Goal: Contribute content: Contribute content

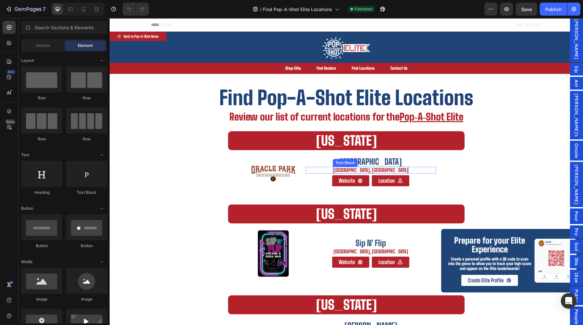
scroll to position [81, 0]
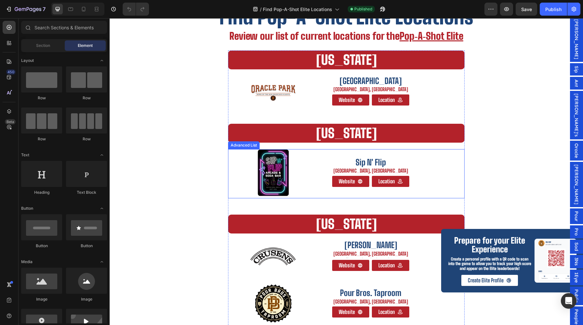
click at [303, 172] on div "Sip N' Flip Text Block Windsor, [GEOGRAPHIC_DATA] Text Block Row Website Button…" at bounding box center [371, 172] width 146 height 31
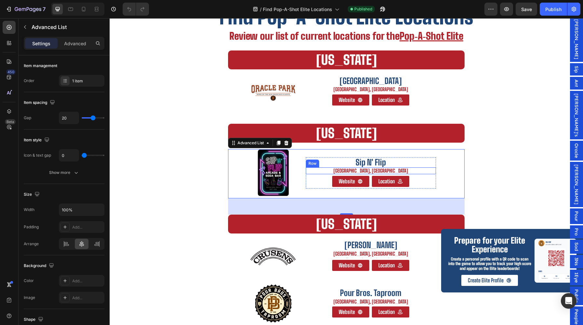
click at [315, 173] on div "Windsor, CO Text Block Row" at bounding box center [371, 170] width 130 height 7
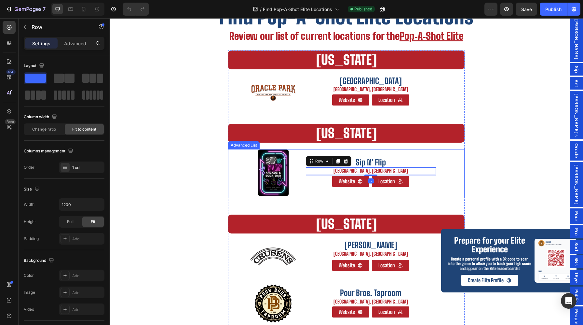
click at [296, 182] on img at bounding box center [273, 172] width 49 height 47
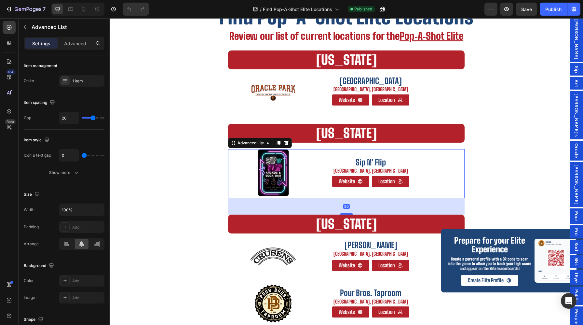
click at [300, 180] on div "Sip N' Flip Text Block Windsor, [GEOGRAPHIC_DATA] Text Block Row Website Button…" at bounding box center [371, 172] width 146 height 31
click at [63, 81] on icon at bounding box center [64, 80] width 5 height 5
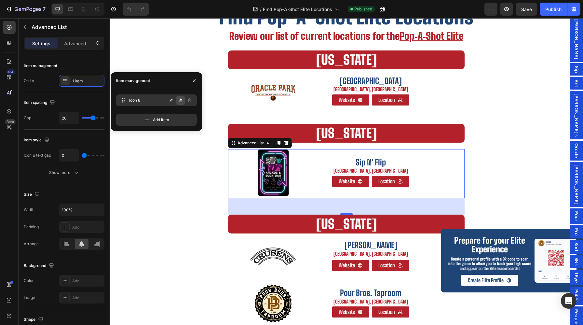
click at [180, 100] on icon "button" at bounding box center [180, 100] width 3 height 3
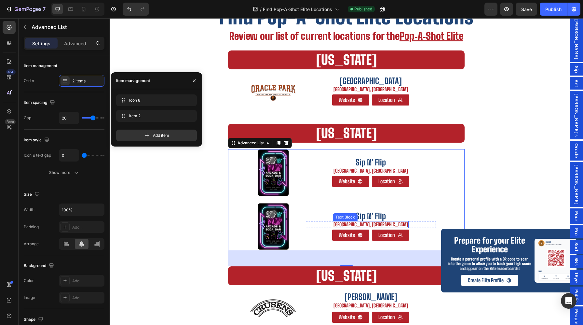
click at [356, 218] on div "Text Block" at bounding box center [345, 217] width 22 height 6
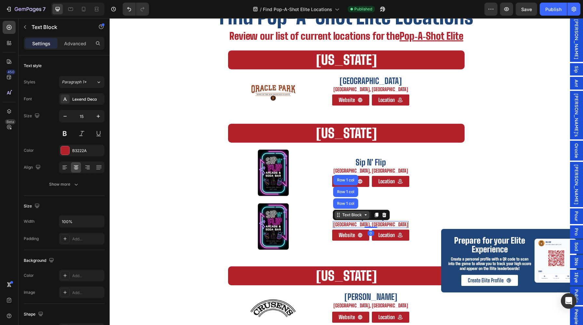
click at [369, 218] on div "Text Block" at bounding box center [351, 215] width 35 height 8
click at [344, 215] on p "Sip N' Flip" at bounding box center [370, 215] width 129 height 9
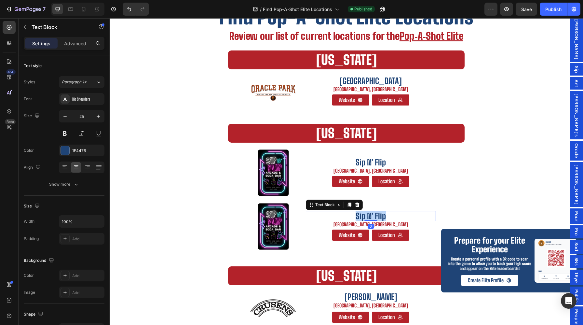
click at [344, 215] on p "Sip N' Flip" at bounding box center [370, 215] width 129 height 9
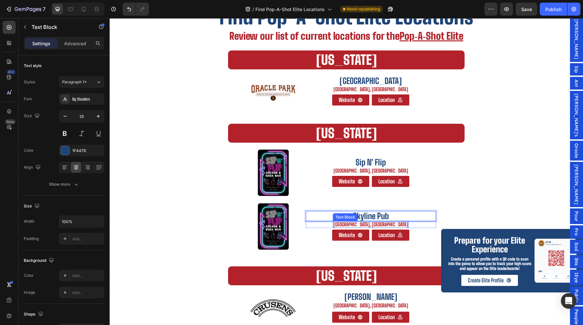
click at [363, 223] on p "[GEOGRAPHIC_DATA], [GEOGRAPHIC_DATA]" at bounding box center [370, 224] width 74 height 6
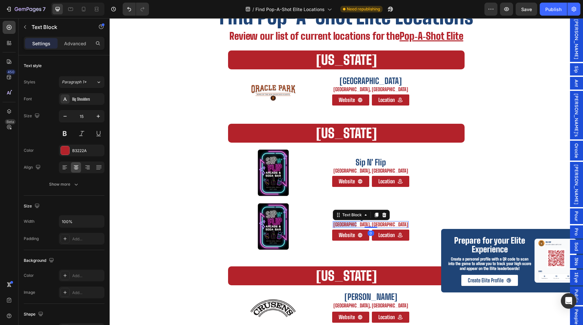
click at [363, 223] on p "[GEOGRAPHIC_DATA], [GEOGRAPHIC_DATA]" at bounding box center [370, 224] width 74 height 6
click at [269, 229] on img at bounding box center [273, 226] width 49 height 47
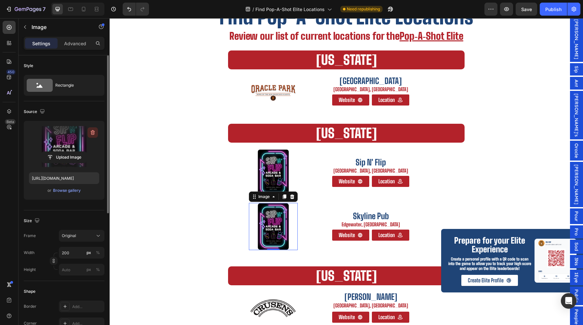
click at [92, 132] on icon "button" at bounding box center [92, 133] width 1 height 2
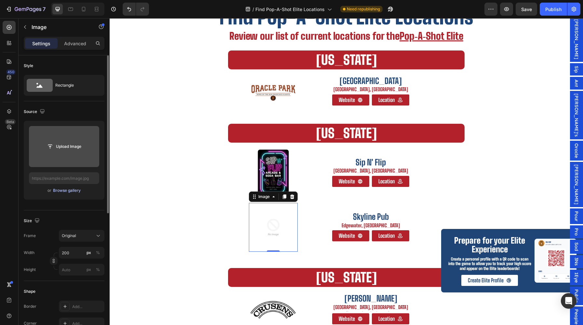
click at [64, 190] on div "Browse gallery" at bounding box center [67, 190] width 28 height 6
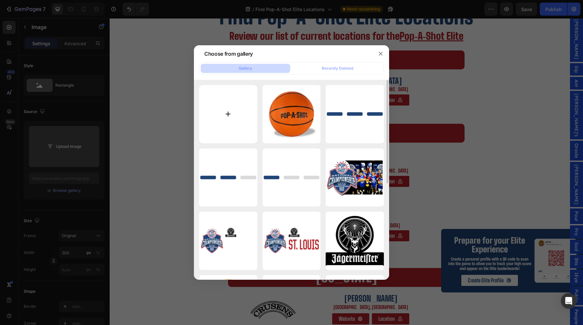
click at [236, 95] on input "file" at bounding box center [228, 114] width 58 height 58
type input "C:\fakepath\292691385_700810941320708_8919898576324390116_n.jpg"
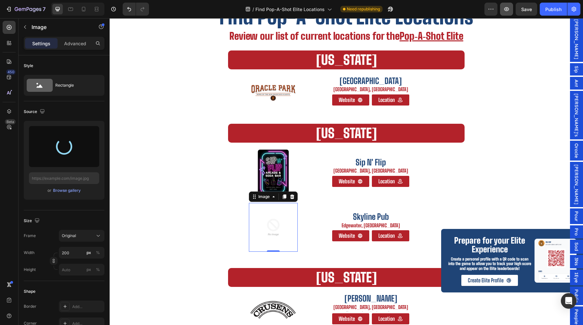
type input "[URL][DOMAIN_NAME]"
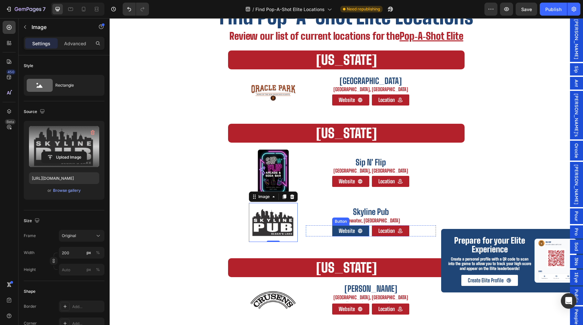
click at [366, 232] on link "Website" at bounding box center [350, 230] width 37 height 11
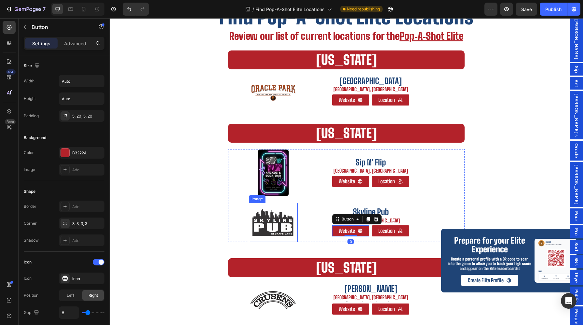
click at [294, 216] on img at bounding box center [273, 222] width 49 height 39
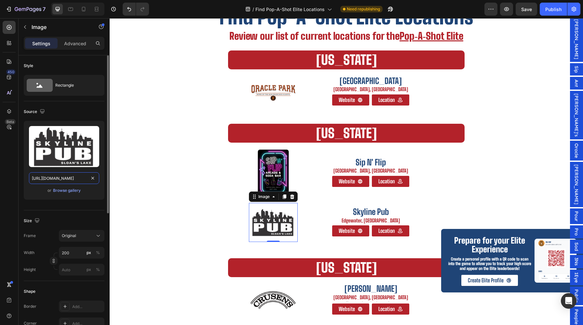
click at [65, 176] on input "[URL][DOMAIN_NAME]" at bounding box center [64, 178] width 70 height 12
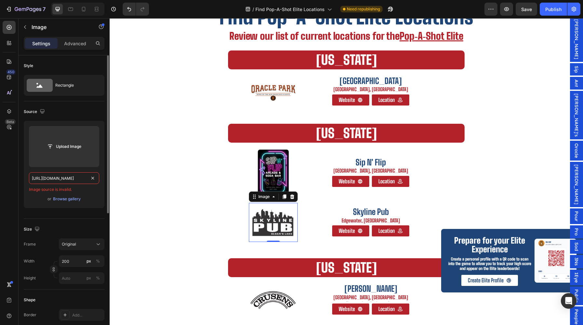
scroll to position [0, 0]
click at [95, 191] on div "Image source is invalid." at bounding box center [64, 189] width 70 height 6
click at [72, 201] on div "Browse gallery" at bounding box center [67, 199] width 28 height 6
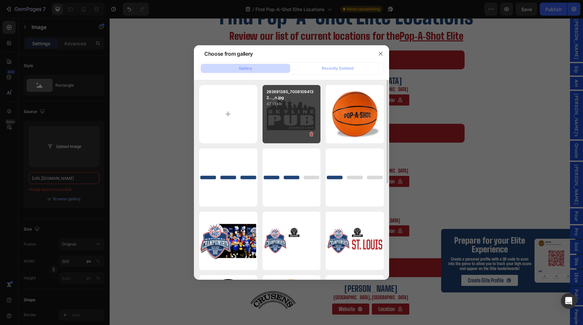
click at [290, 114] on div "292691385_70081094132..._n.jpg 47.51 kb" at bounding box center [291, 114] width 58 height 58
type input "[URL][DOMAIN_NAME]"
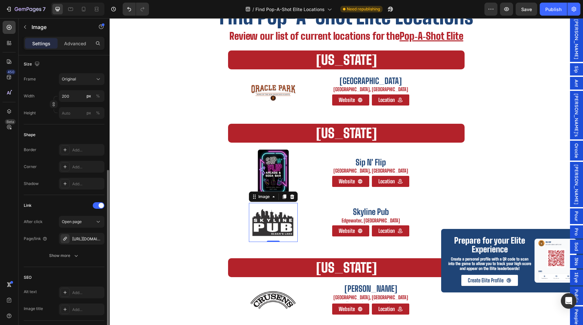
scroll to position [181, 0]
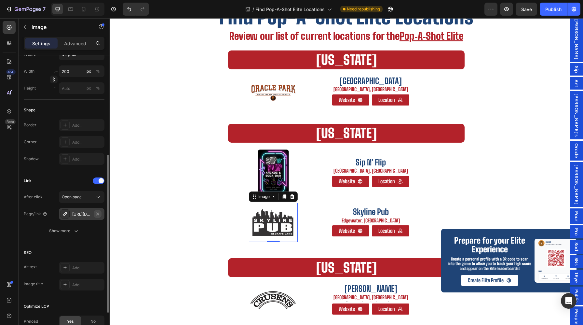
click at [100, 213] on icon "button" at bounding box center [97, 213] width 5 height 5
click at [74, 218] on div "Add..." at bounding box center [82, 214] width 46 height 12
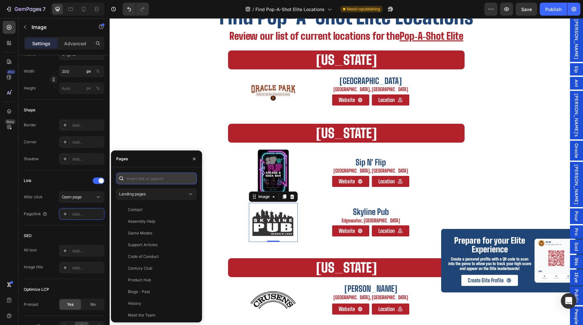
click at [156, 177] on input "text" at bounding box center [156, 178] width 81 height 12
paste input "[URL][DOMAIN_NAME]"
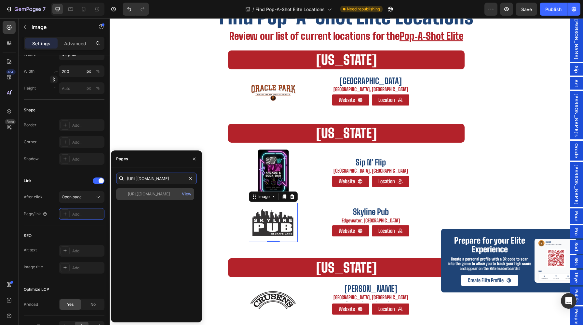
type input "[URL][DOMAIN_NAME]"
click at [171, 198] on div "[URL][DOMAIN_NAME] View" at bounding box center [155, 194] width 78 height 12
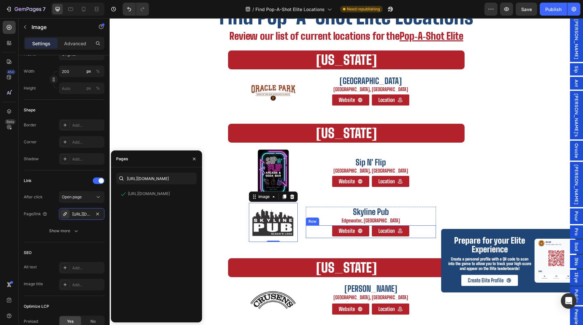
click at [359, 237] on div "Website Button Location [GEOGRAPHIC_DATA]" at bounding box center [371, 231] width 130 height 13
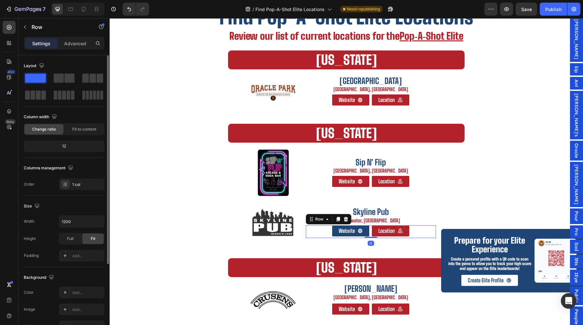
click at [362, 234] on span at bounding box center [359, 231] width 5 height 8
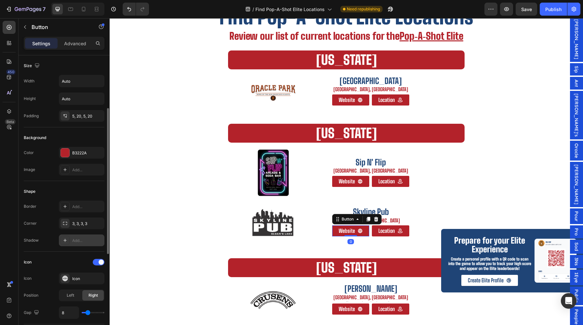
scroll to position [281, 0]
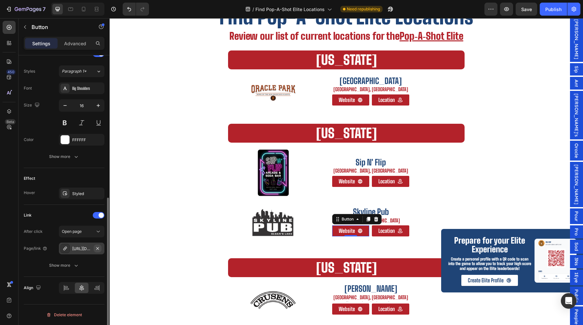
click at [99, 250] on button "button" at bounding box center [98, 248] width 8 height 8
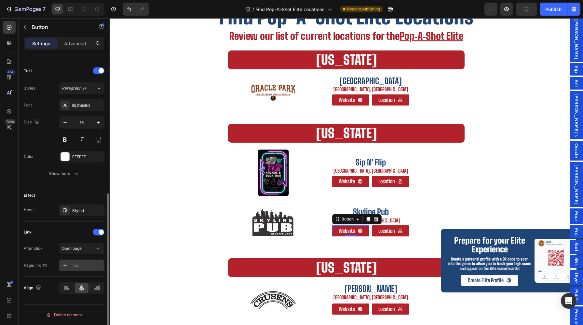
scroll to position [264, 0]
click at [81, 268] on div "Add..." at bounding box center [87, 265] width 31 height 6
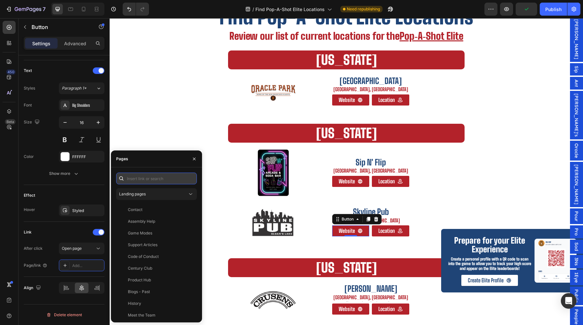
click at [159, 178] on input "text" at bounding box center [156, 178] width 81 height 12
paste input "[URL][DOMAIN_NAME]"
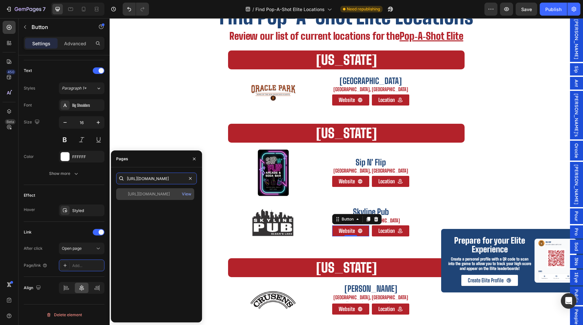
type input "[URL][DOMAIN_NAME]"
click at [162, 189] on div "[URL][DOMAIN_NAME] View" at bounding box center [155, 194] width 78 height 12
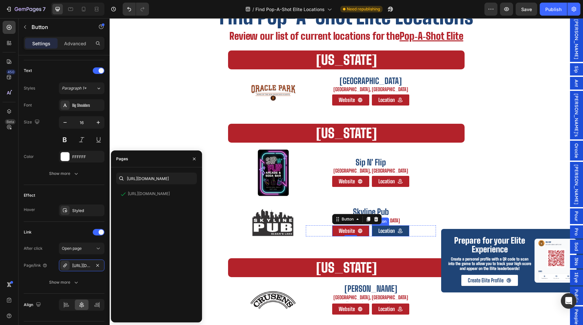
click at [401, 234] on span at bounding box center [399, 231] width 5 height 8
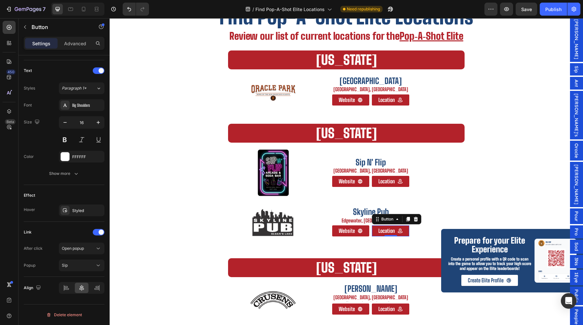
click at [575, 75] on div "Sip" at bounding box center [576, 69] width 13 height 12
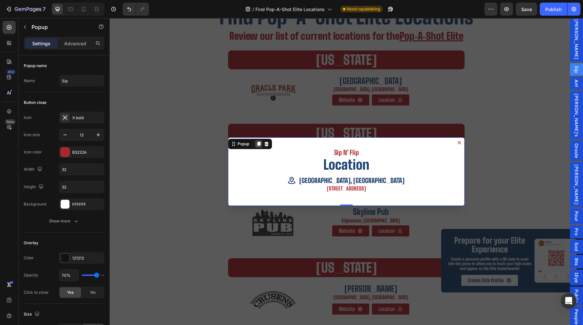
click at [258, 145] on icon "Dialog content" at bounding box center [258, 143] width 5 height 5
click at [578, 80] on span "Sip" at bounding box center [576, 76] width 7 height 7
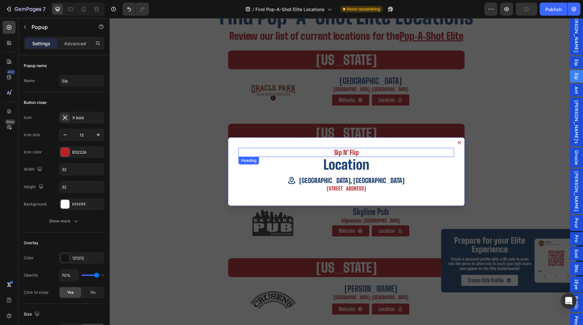
click at [343, 153] on h2 "Sip N' Flip" at bounding box center [346, 152] width 216 height 9
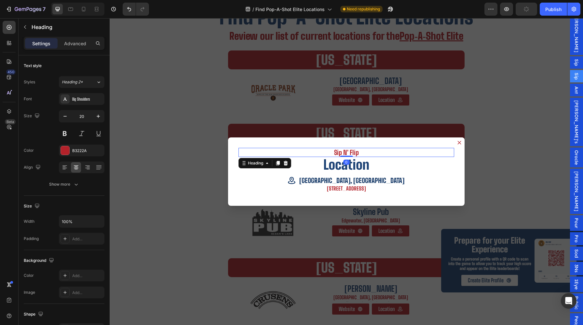
click at [343, 153] on p "Sip N' Flip" at bounding box center [346, 152] width 215 height 8
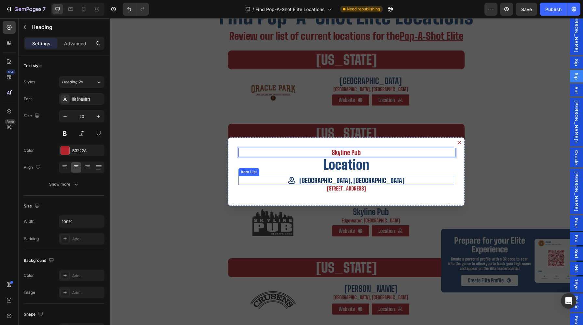
click at [344, 188] on p "[STREET_ADDRESS]" at bounding box center [346, 188] width 215 height 6
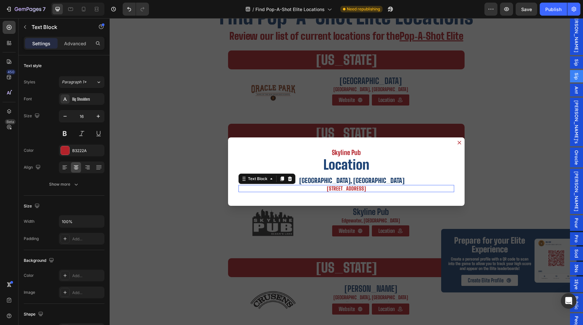
click at [344, 188] on p "[STREET_ADDRESS]" at bounding box center [346, 188] width 215 height 6
click at [349, 189] on p "[URL][DOMAIN_NAME]" at bounding box center [346, 188] width 215 height 6
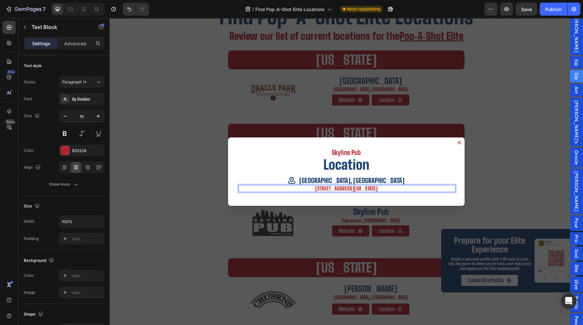
click at [394, 187] on p "[STREET_ADDRESS][US_STATE]" at bounding box center [346, 188] width 215 height 6
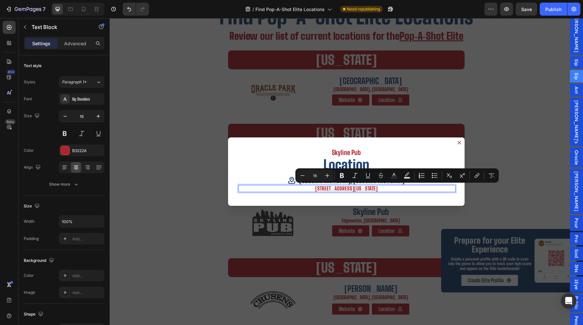
click at [377, 189] on p "[STREET_ADDRESS][US_STATE]" at bounding box center [346, 188] width 215 height 6
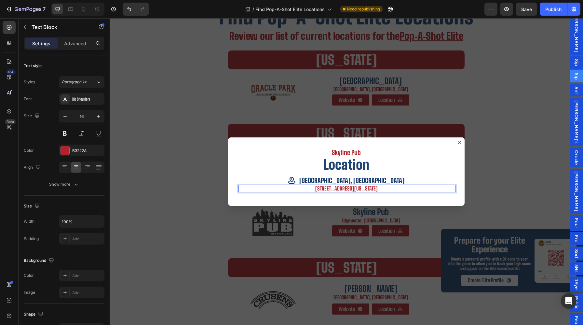
drag, startPoint x: 358, startPoint y: 190, endPoint x: 500, endPoint y: 189, distance: 141.8
click at [500, 190] on div "Skyline Pub Heading Location Heading [GEOGRAPHIC_DATA], [GEOGRAPHIC_DATA] Item …" at bounding box center [346, 171] width 473 height 306
click at [380, 190] on p "[STREET_ADDRESS]" at bounding box center [346, 188] width 215 height 6
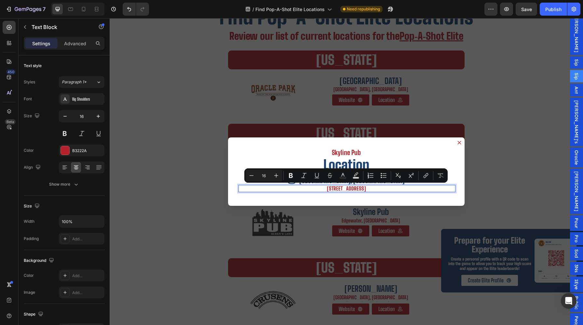
copy p "[STREET_ADDRESS]"
click at [393, 188] on p "[STREET_ADDRESS]" at bounding box center [346, 188] width 215 height 6
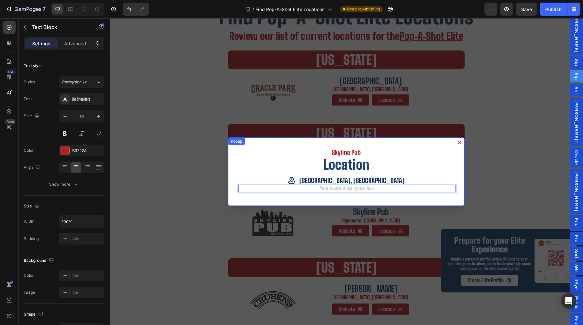
click at [379, 200] on div "Skyline Pub Heading Location Heading [GEOGRAPHIC_DATA], [GEOGRAPHIC_DATA] Item …" at bounding box center [346, 171] width 237 height 68
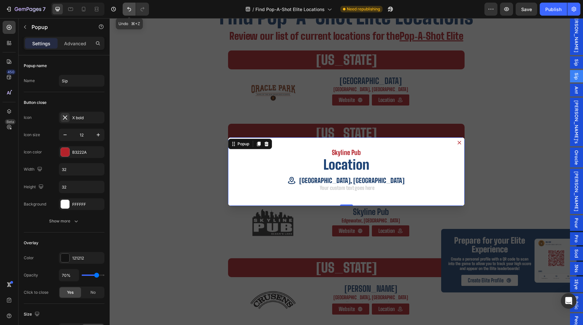
click at [128, 8] on icon "Undo/Redo" at bounding box center [129, 9] width 7 height 7
click at [384, 189] on p "[STREET_ADDRESS]" at bounding box center [346, 188] width 215 height 6
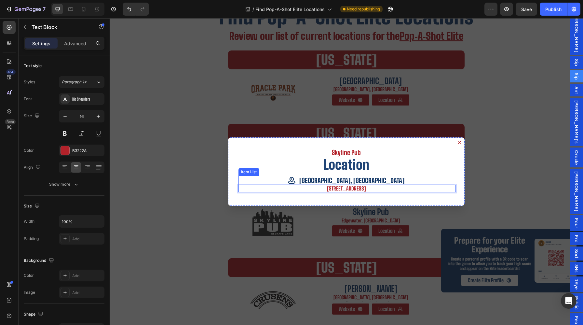
click at [354, 181] on p "[GEOGRAPHIC_DATA], [GEOGRAPHIC_DATA]" at bounding box center [351, 180] width 105 height 7
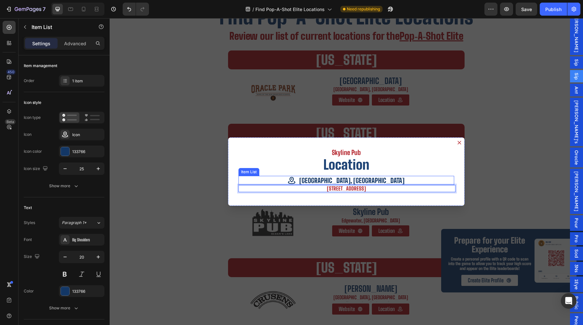
click at [354, 181] on p "[GEOGRAPHIC_DATA], [GEOGRAPHIC_DATA]" at bounding box center [351, 180] width 105 height 7
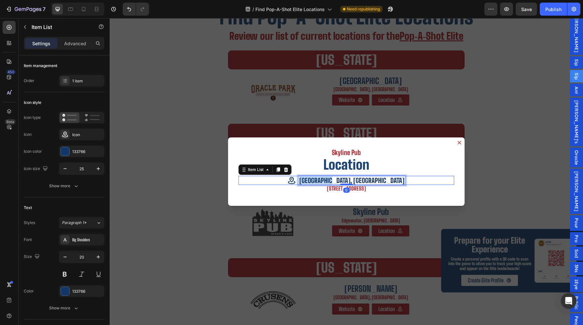
click at [354, 181] on p "[GEOGRAPHIC_DATA], [GEOGRAPHIC_DATA]" at bounding box center [351, 180] width 105 height 7
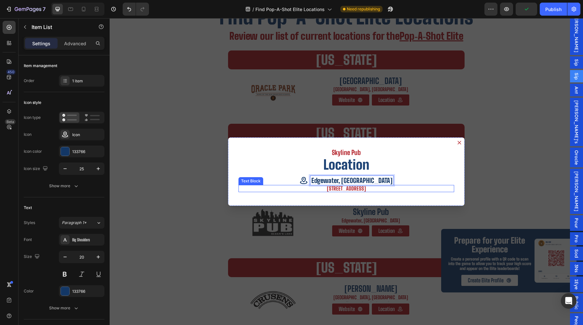
click at [374, 194] on div "Skyline Pub Heading Location Heading [GEOGRAPHIC_DATA], [GEOGRAPHIC_DATA] Item …" at bounding box center [346, 171] width 237 height 68
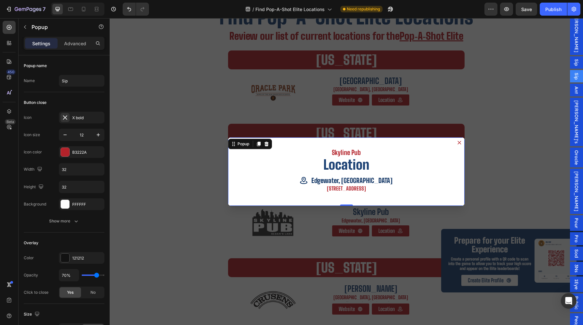
click at [461, 145] on button "Dialog content" at bounding box center [459, 142] width 10 height 10
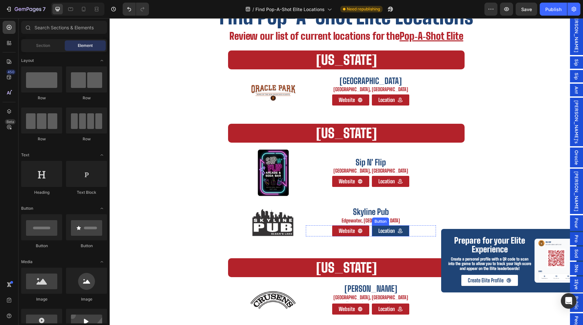
click at [401, 229] on icon at bounding box center [399, 230] width 5 height 5
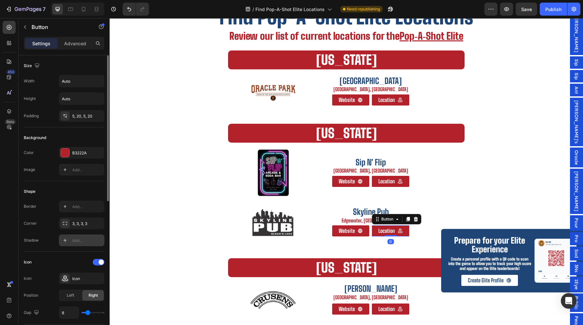
scroll to position [264, 0]
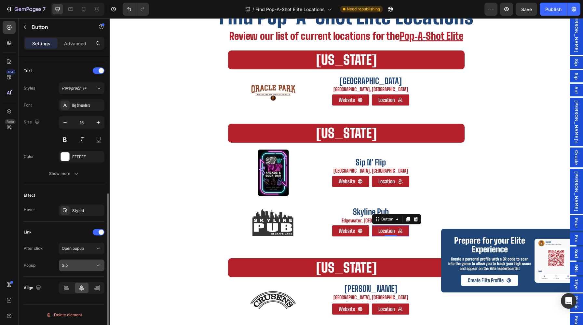
click at [98, 269] on button "Sip" at bounding box center [82, 265] width 46 height 12
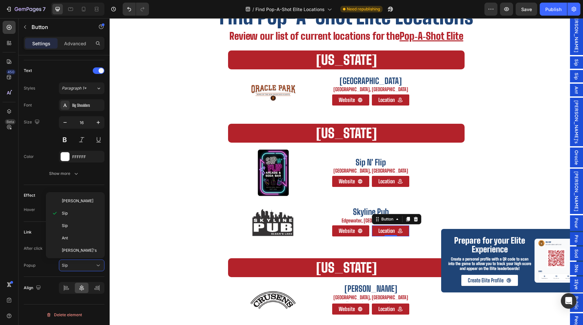
click at [575, 80] on span "Sip" at bounding box center [576, 76] width 7 height 7
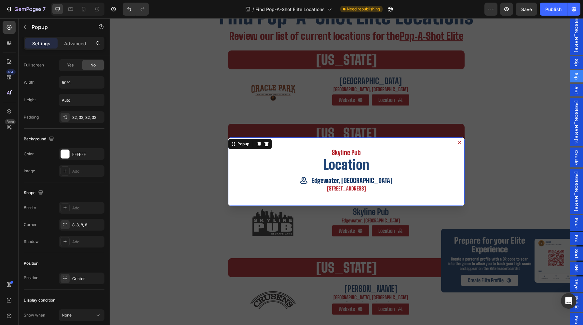
scroll to position [0, 0]
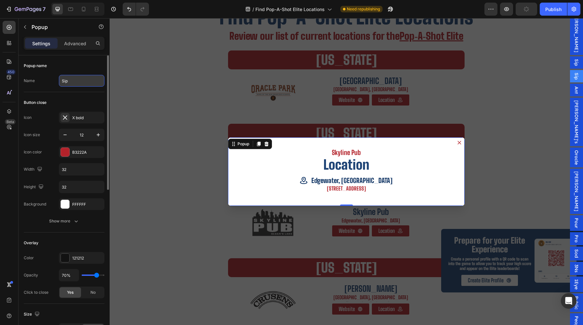
click at [71, 76] on input "Sip" at bounding box center [82, 81] width 46 height 12
type input "Sky"
click at [20, 23] on button "button" at bounding box center [25, 27] width 10 height 10
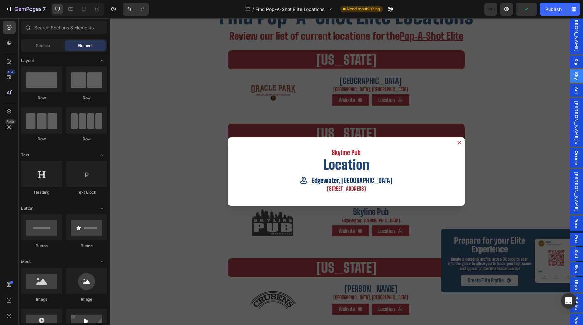
click at [189, 211] on div "Backdrop" at bounding box center [346, 171] width 473 height 306
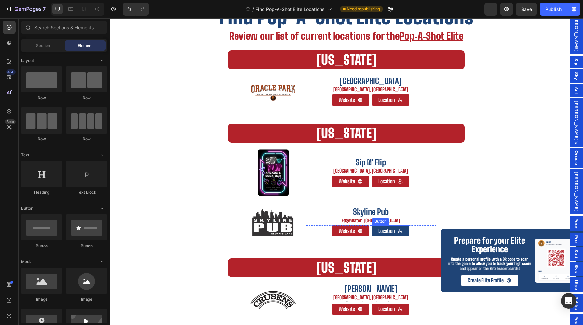
click at [406, 233] on link "Location" at bounding box center [390, 230] width 37 height 11
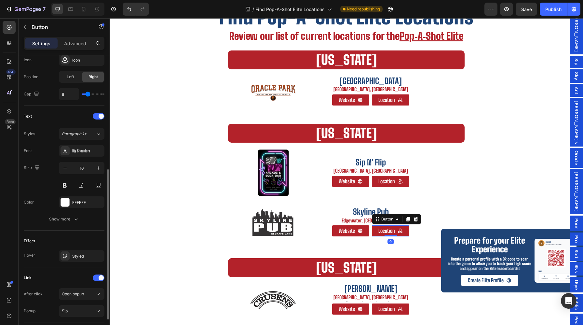
scroll to position [264, 0]
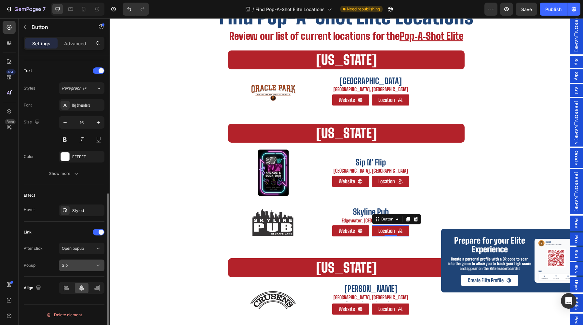
click at [87, 268] on button "Sip" at bounding box center [82, 265] width 46 height 12
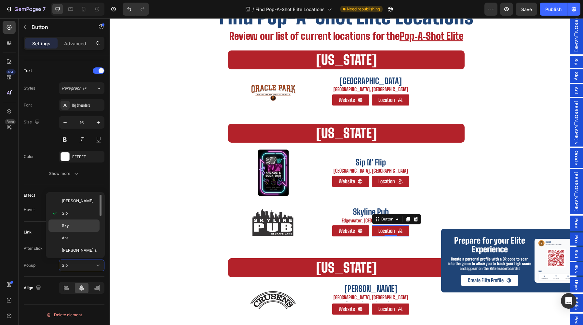
click at [69, 224] on p "Sky" at bounding box center [79, 225] width 35 height 6
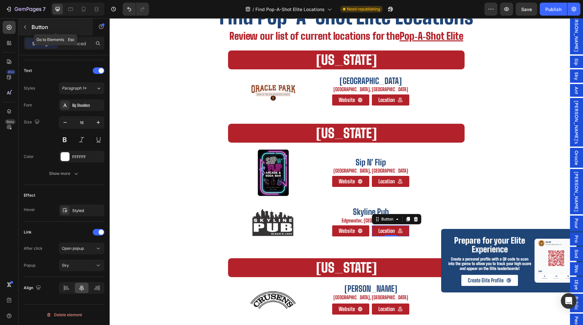
click at [30, 28] on div "Button" at bounding box center [56, 27] width 74 height 17
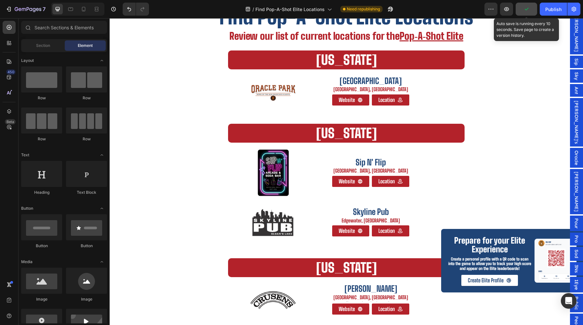
click at [526, 7] on icon "button" at bounding box center [526, 9] width 7 height 7
click at [552, 6] on div "Publish" at bounding box center [553, 9] width 16 height 7
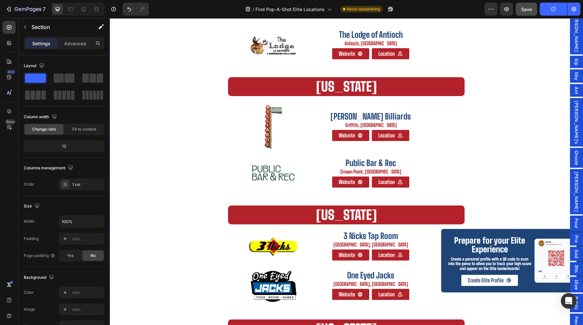
scroll to position [643, 0]
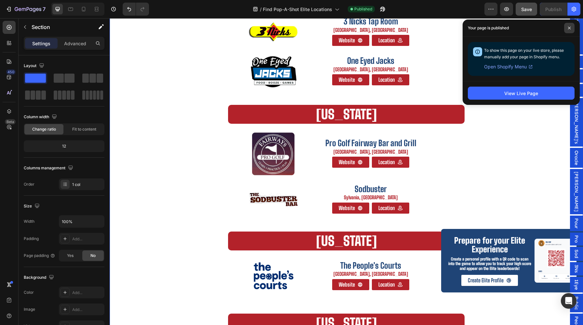
click at [567, 27] on icon at bounding box center [568, 27] width 3 height 3
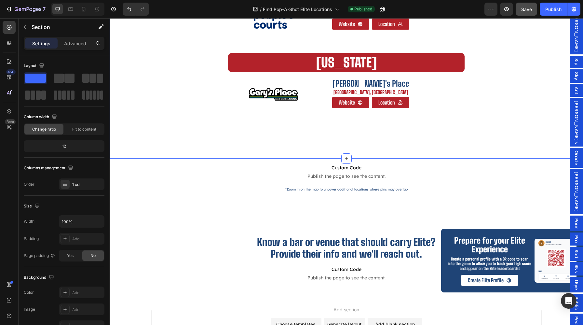
scroll to position [953, 0]
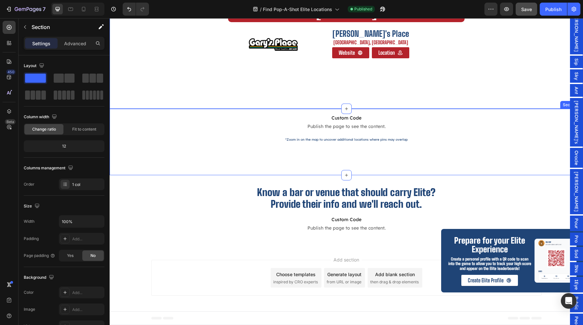
click at [445, 170] on div "Custom Code Publish the page to see the content. Custom Code *Zoom in on the ma…" at bounding box center [346, 142] width 473 height 66
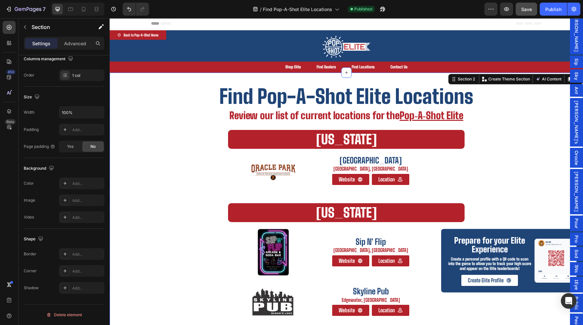
scroll to position [0, 0]
